Goal: Task Accomplishment & Management: Manage account settings

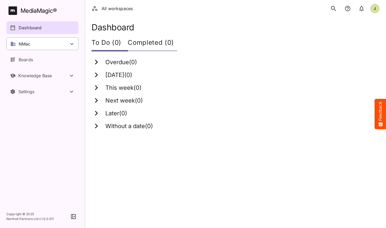
click at [58, 44] on div "NMac" at bounding box center [42, 43] width 72 height 13
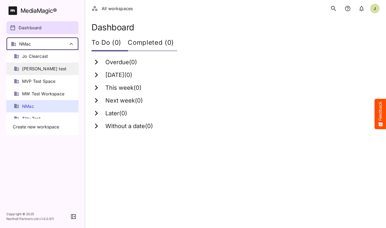
click at [38, 67] on span "[PERSON_NAME] test" at bounding box center [44, 69] width 44 height 6
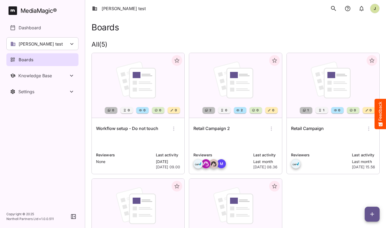
click at [311, 134] on div "Retail Campaign" at bounding box center [333, 128] width 84 height 13
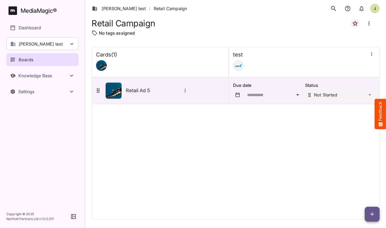
click at [372, 54] on icon "button" at bounding box center [371, 53] width 1 height 3
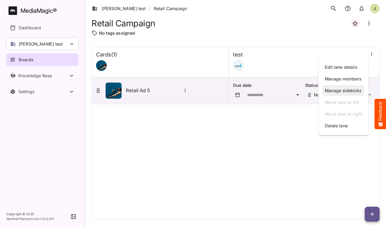
click at [342, 89] on p "Manage sidekicks" at bounding box center [343, 90] width 37 height 6
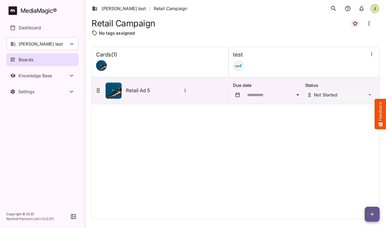
click at [372, 55] on icon "button" at bounding box center [371, 53] width 5 height 5
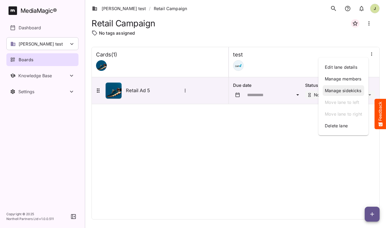
click at [349, 93] on p "Manage sidekicks" at bounding box center [343, 90] width 37 height 6
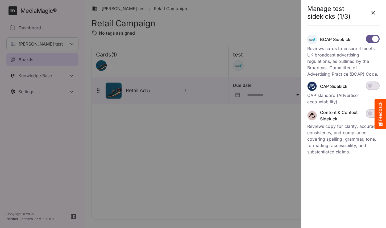
click at [337, 193] on div "Manage test sidekicks (1/3) BCAP Sidekick Reviews cards to ensure it meets UK b…" at bounding box center [343, 114] width 81 height 228
click at [374, 15] on icon "button" at bounding box center [373, 13] width 6 height 6
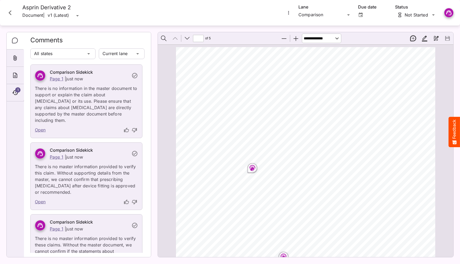
click at [283, 148] on div "Patient information service Bristol Heart Institute Adult congenital heart dise…" at bounding box center [308, 233] width 264 height 373
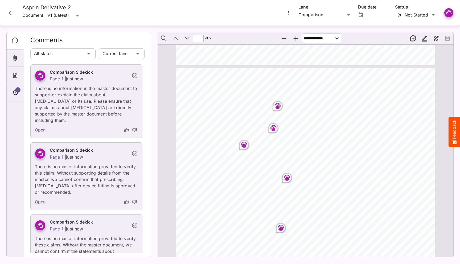
scroll to position [723, 0]
click at [243, 145] on rect "Page ⁨3⁩" at bounding box center [244, 144] width 6 height 6
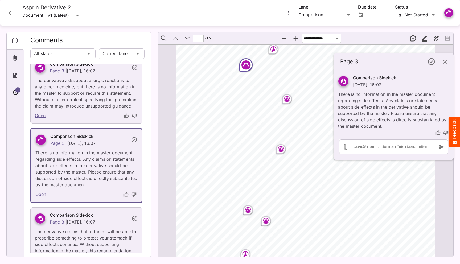
scroll to position [801, 0]
click at [281, 149] on circle "Page ⁨3⁩" at bounding box center [281, 149] width 1 height 1
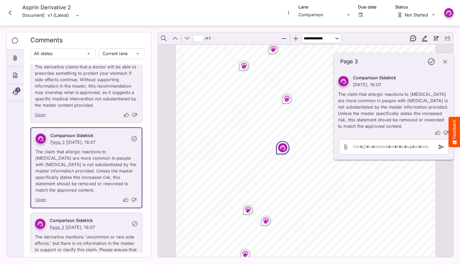
click at [246, 208] on icon "Page ⁨3⁩" at bounding box center [247, 209] width 5 height 5
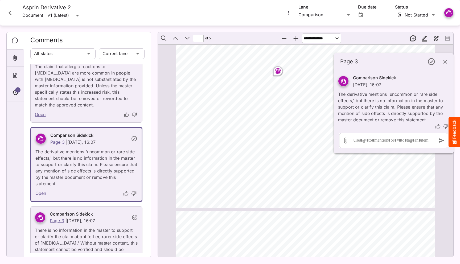
scroll to position [1335, 0]
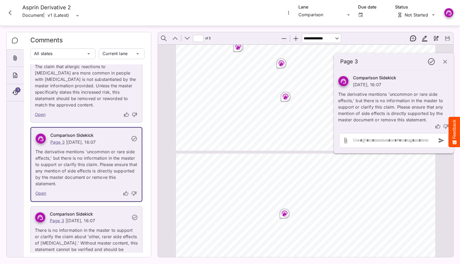
type input "*"
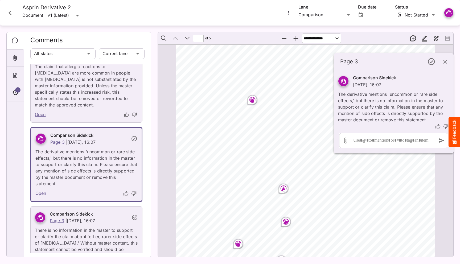
scroll to position [0, 0]
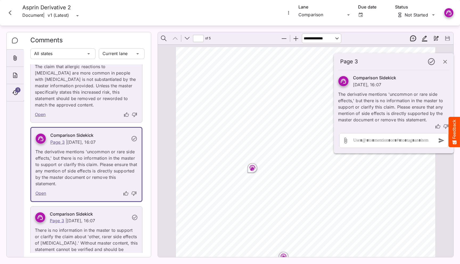
click at [251, 168] on rect "Page ⁨1⁩" at bounding box center [252, 168] width 6 height 6
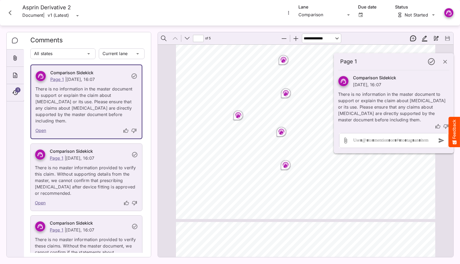
scroll to position [202, 0]
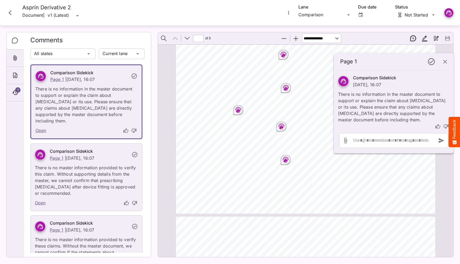
click at [279, 126] on icon "Page ⁨1⁩" at bounding box center [281, 126] width 5 height 5
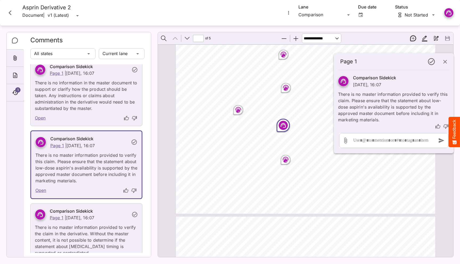
scroll to position [228, 0]
click at [448, 60] on button "button" at bounding box center [445, 61] width 13 height 13
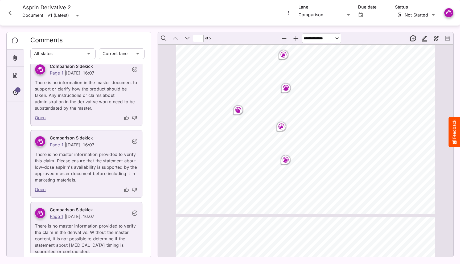
click at [13, 13] on icon "Close card" at bounding box center [10, 13] width 10 height 10
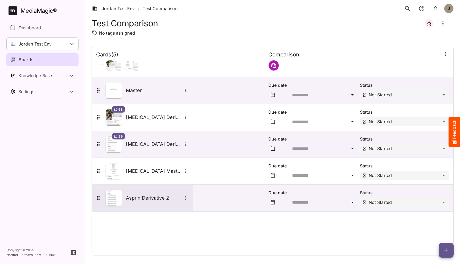
click at [144, 196] on h5 "Asprin Derivative 2" at bounding box center [154, 198] width 56 height 6
click at [159, 195] on h5 "Asprin Derivative 2" at bounding box center [154, 198] width 56 height 6
